Goal: Transaction & Acquisition: Purchase product/service

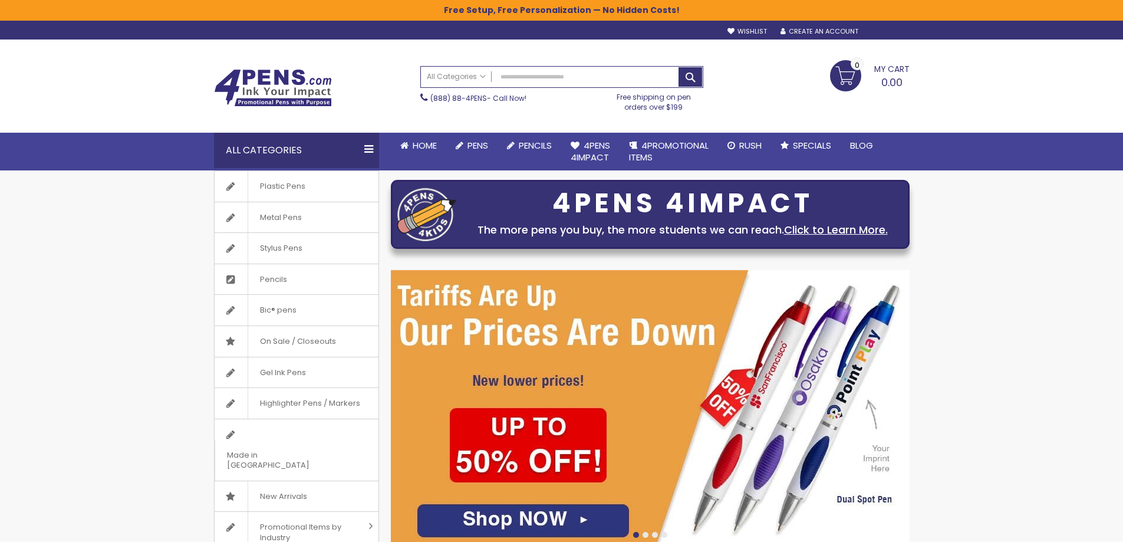
type input "**********"
click at [888, 29] on div "Sign In" at bounding box center [889, 32] width 39 height 9
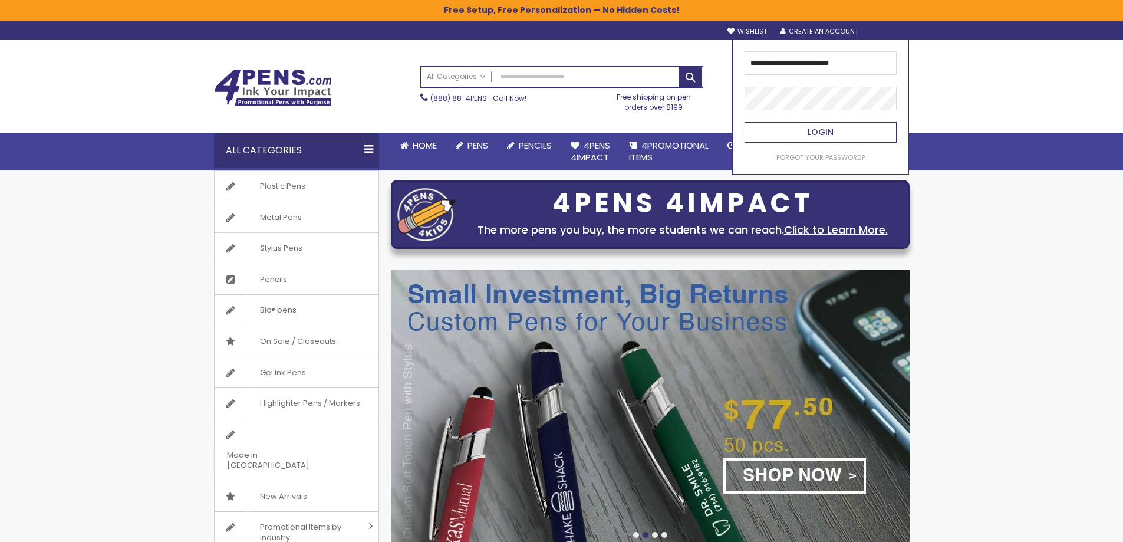
click at [814, 141] on button "Login" at bounding box center [820, 132] width 152 height 21
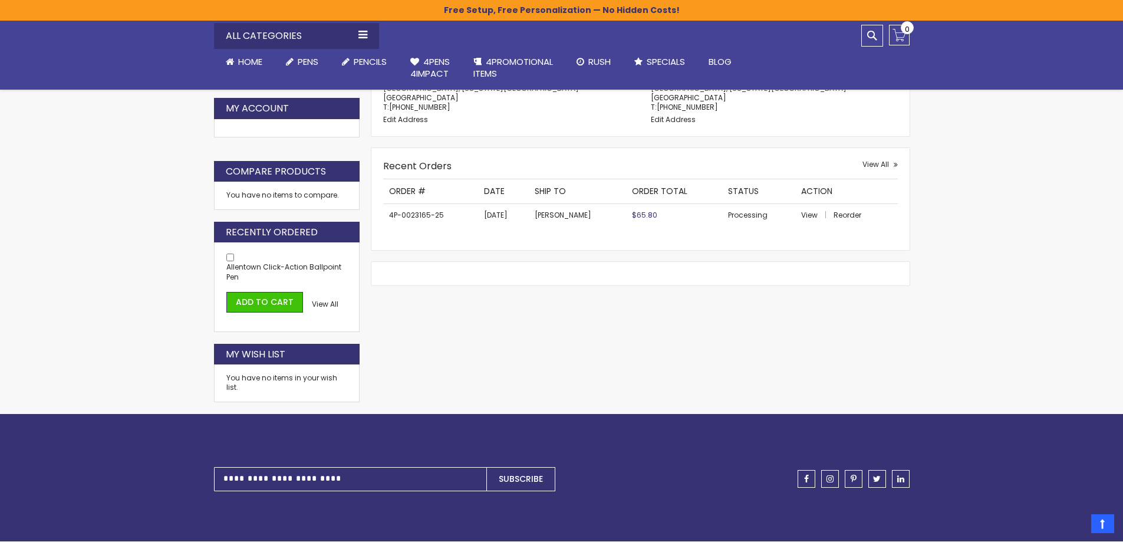
scroll to position [236, 0]
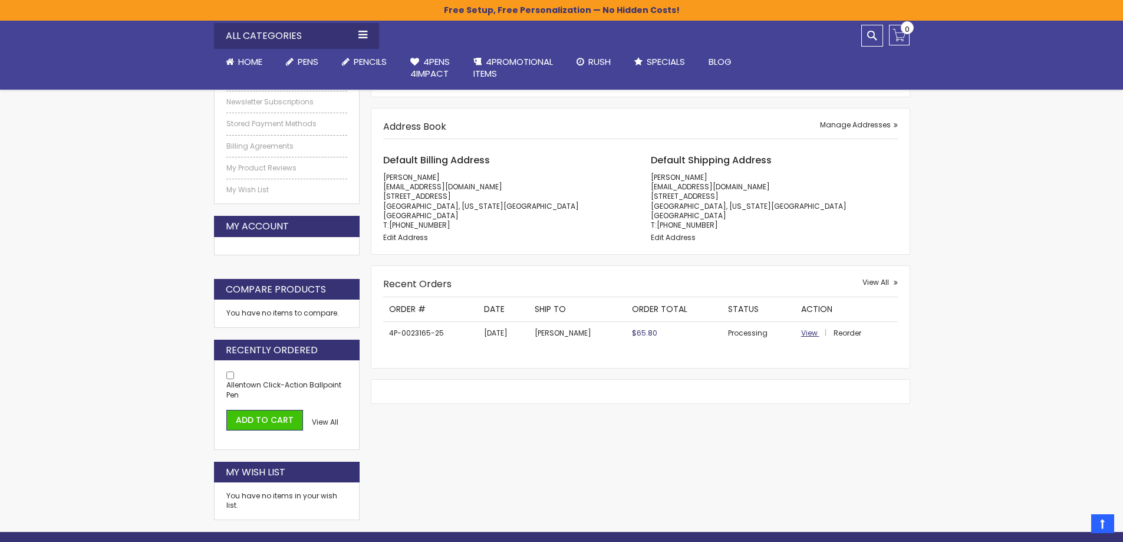
click at [810, 332] on span "View" at bounding box center [809, 333] width 17 height 10
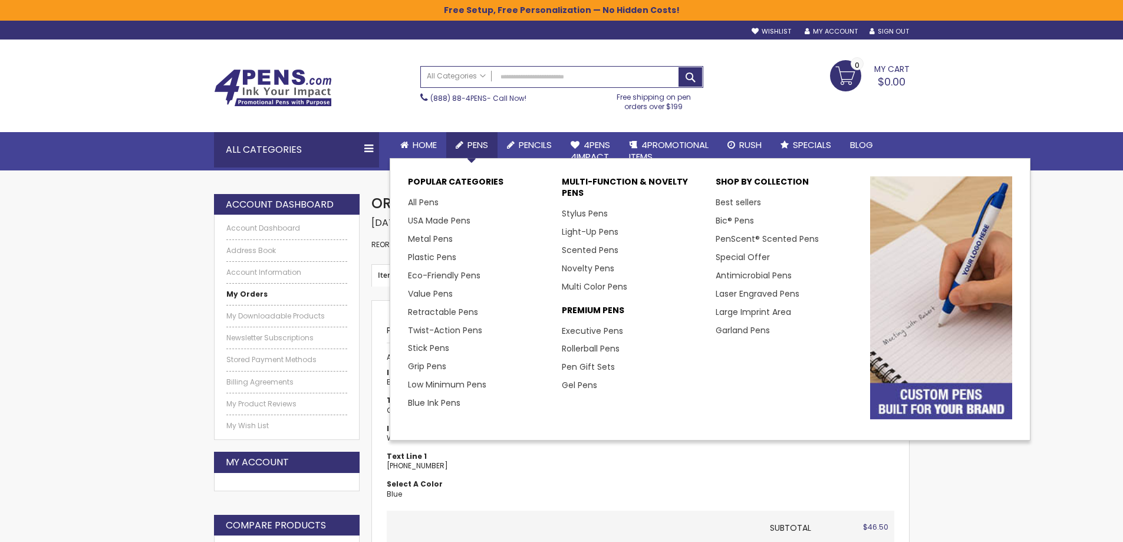
click at [469, 146] on span "Pens" at bounding box center [477, 145] width 21 height 12
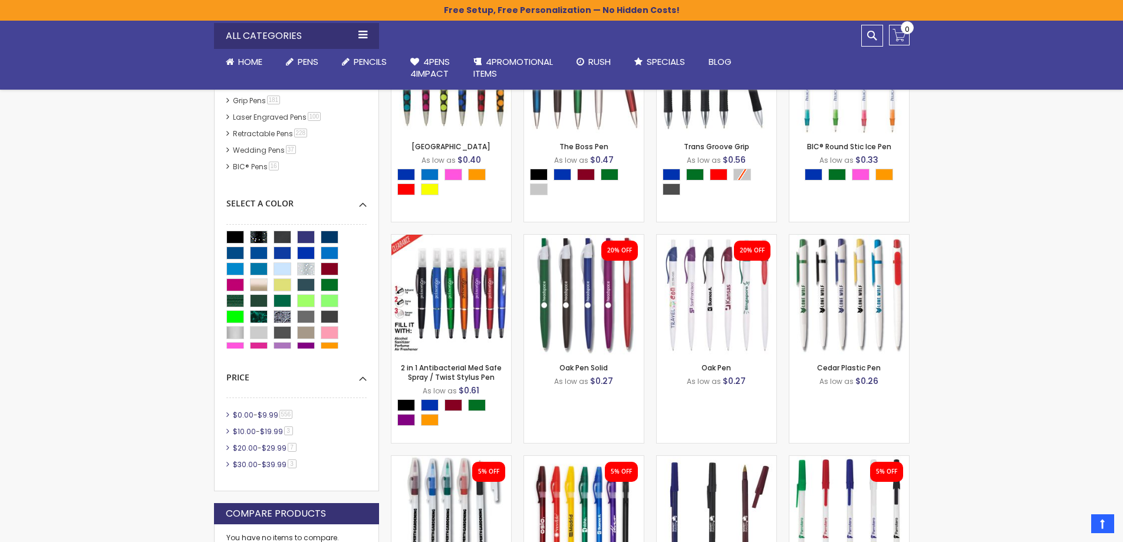
scroll to position [374, 0]
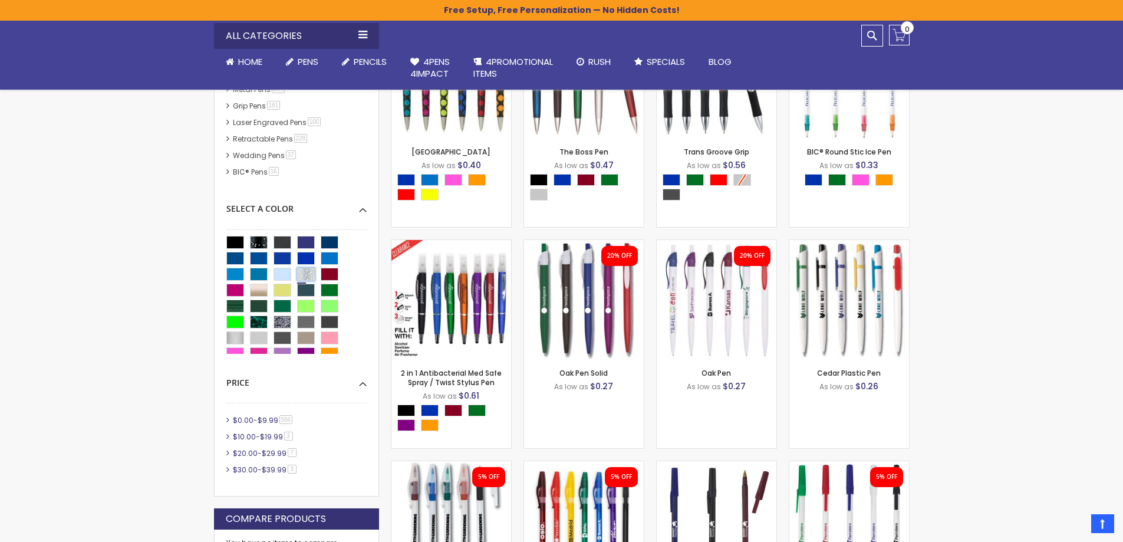
click at [309, 276] on div "Clear Sparkle" at bounding box center [306, 274] width 18 height 13
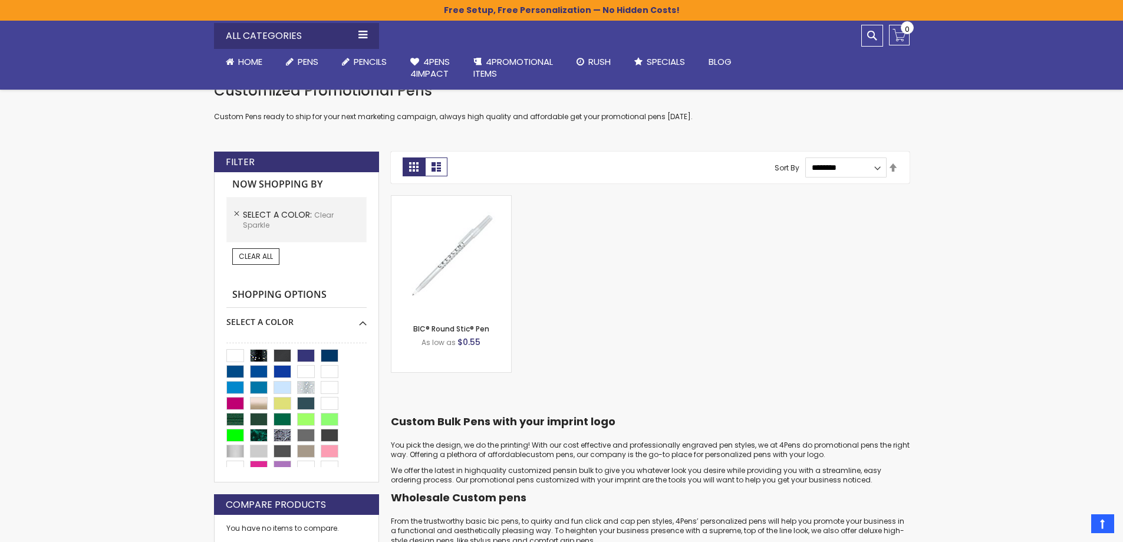
scroll to position [256, 0]
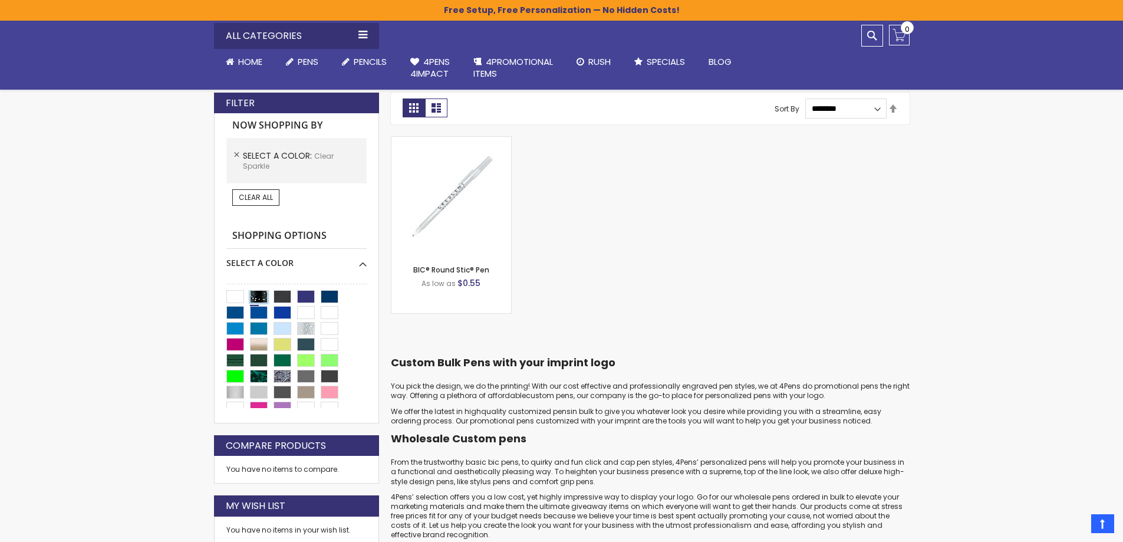
click at [263, 290] on div "Black Sparkle" at bounding box center [259, 296] width 18 height 13
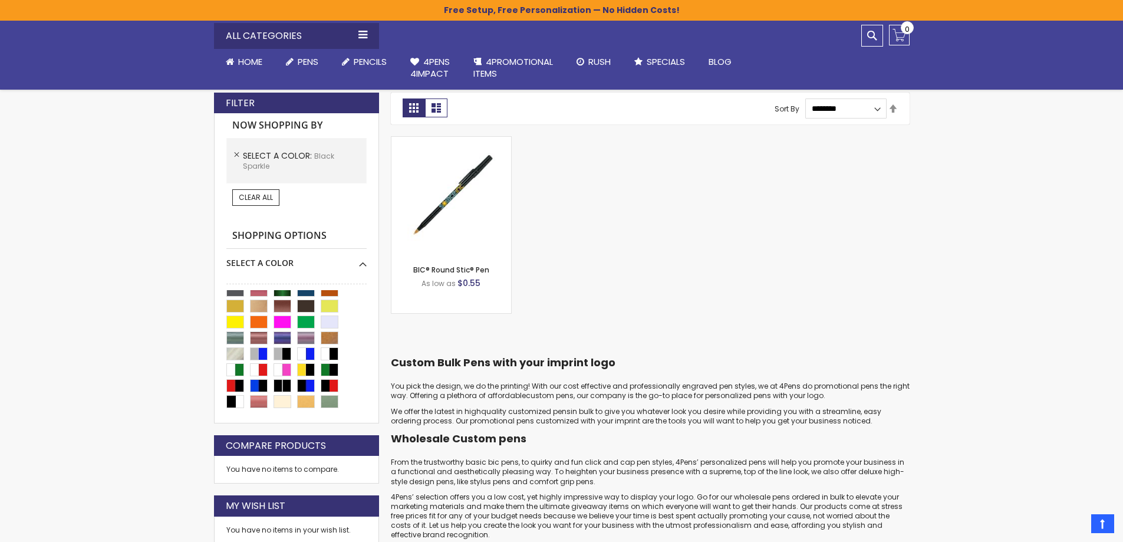
scroll to position [216, 0]
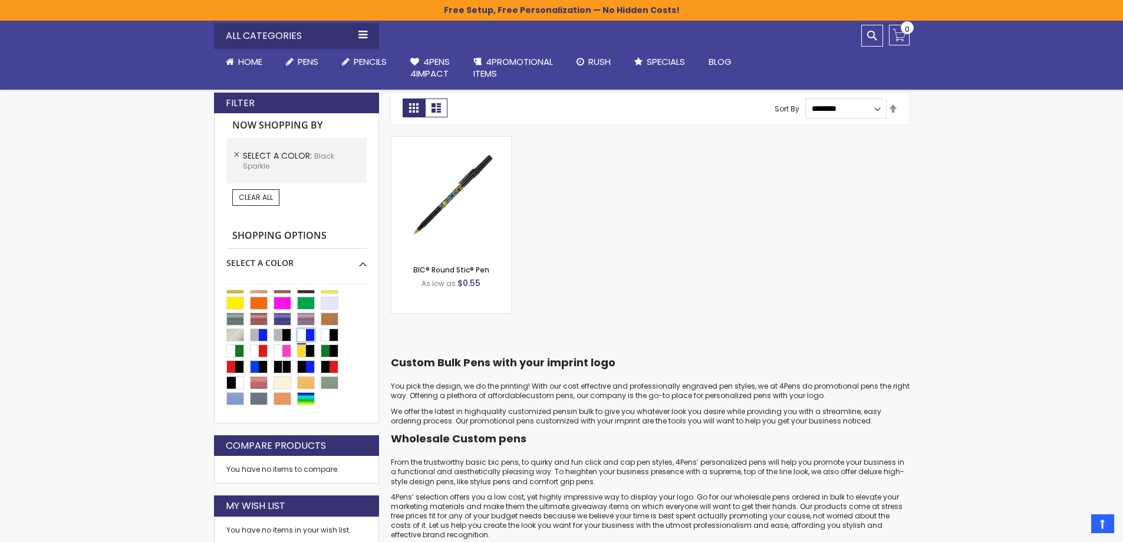
click at [302, 328] on div "White|Blue" at bounding box center [306, 334] width 18 height 13
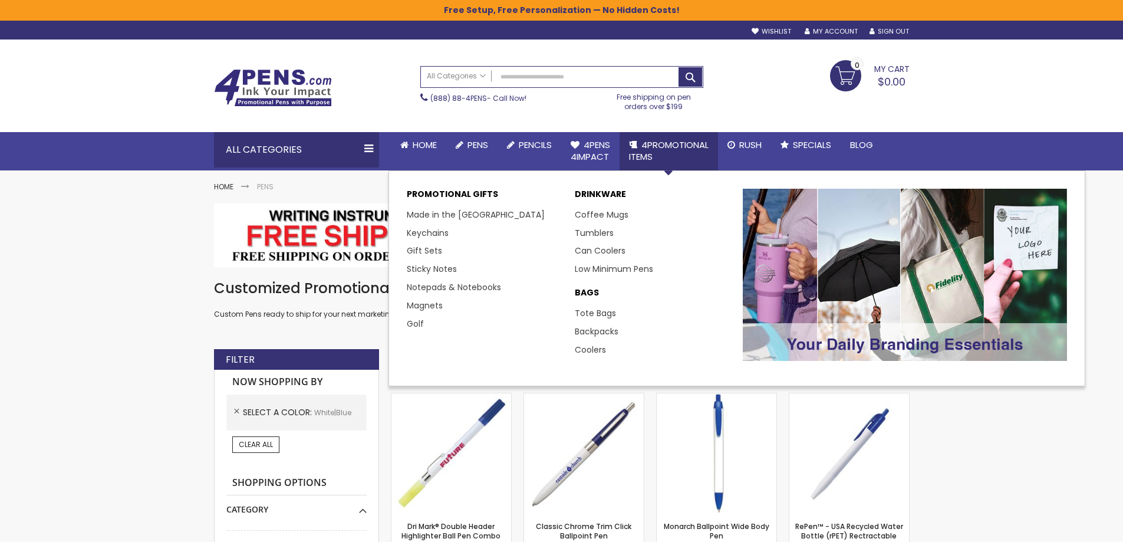
click at [658, 154] on link "4PROMOTIONAL ITEMS" at bounding box center [668, 151] width 98 height 38
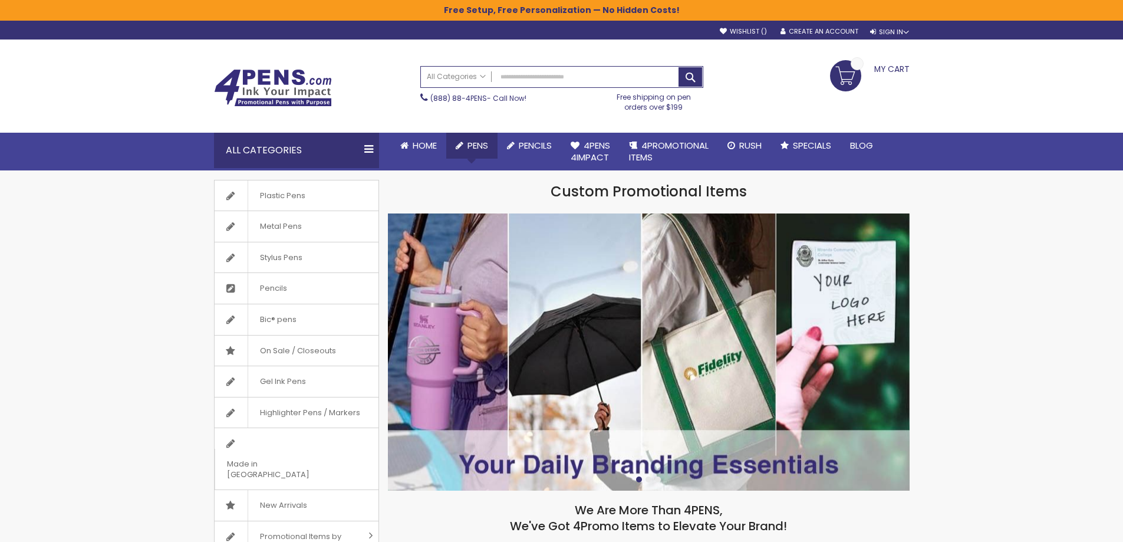
click at [473, 144] on span "Pens" at bounding box center [477, 145] width 21 height 12
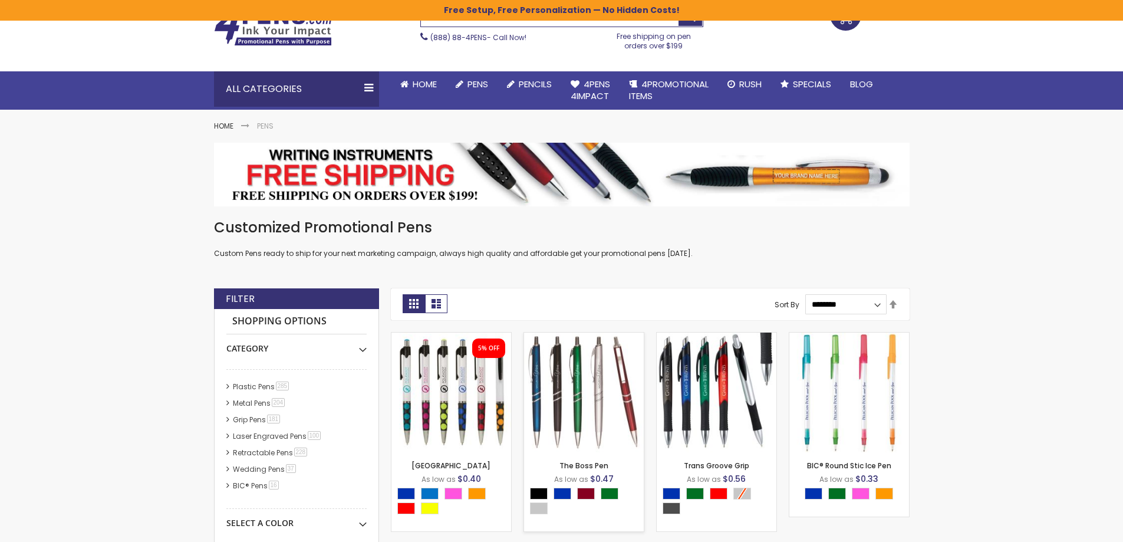
scroll to position [118, 0]
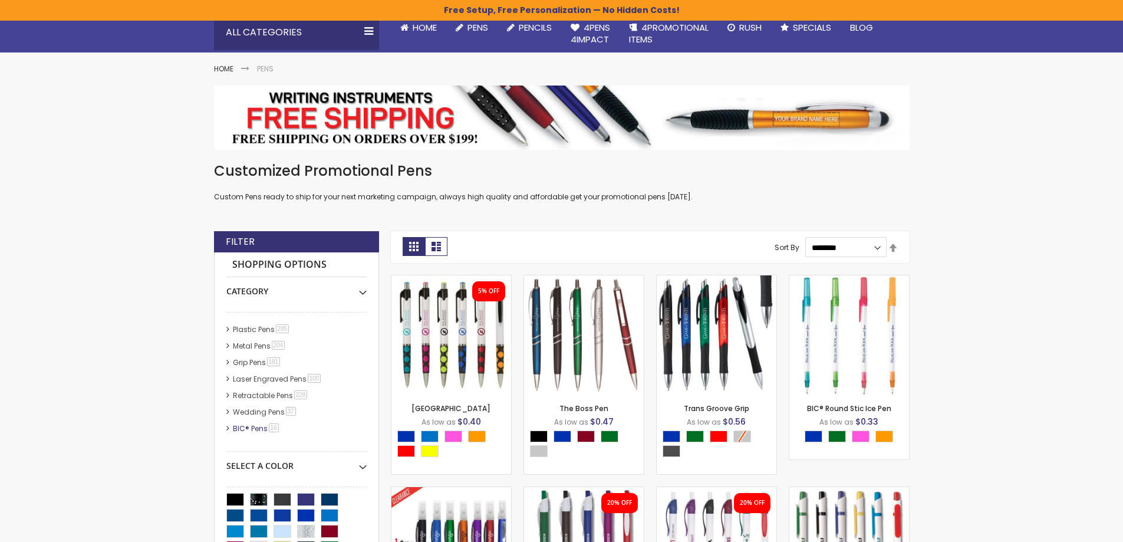
click at [252, 427] on link "BIC® Pens 16 item" at bounding box center [256, 428] width 53 height 10
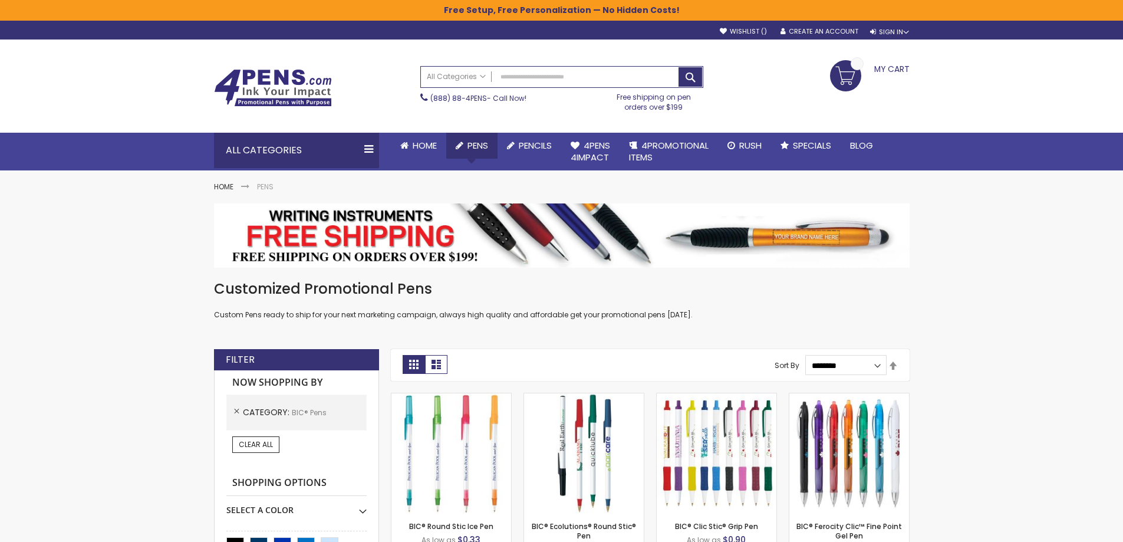
click at [477, 142] on span "Pens" at bounding box center [477, 145] width 21 height 12
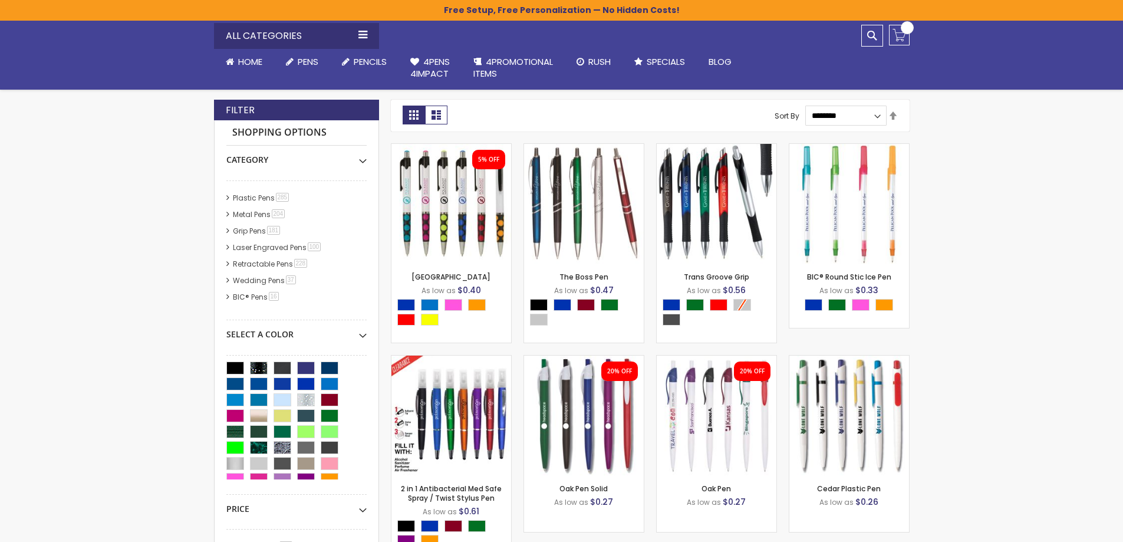
scroll to position [236, 0]
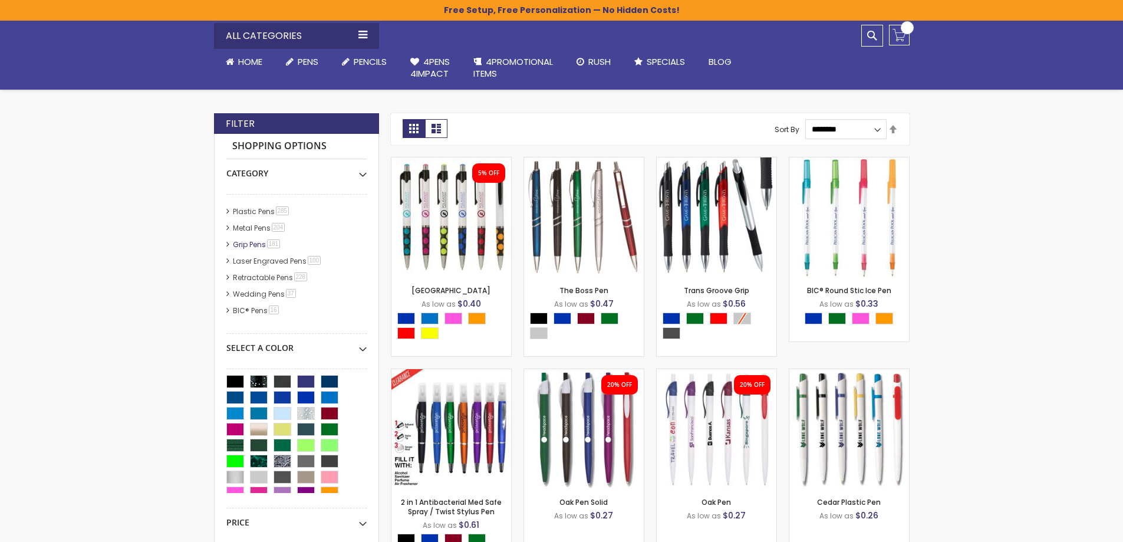
click at [260, 245] on link "Grip Pens 181 item" at bounding box center [257, 244] width 55 height 10
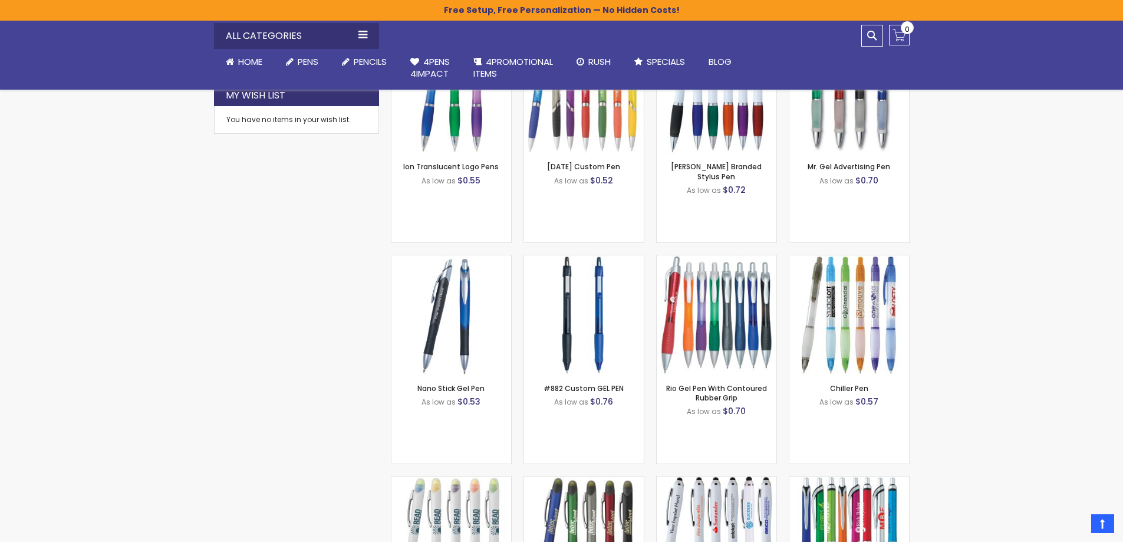
scroll to position [846, 0]
